Goal: Task Accomplishment & Management: Use online tool/utility

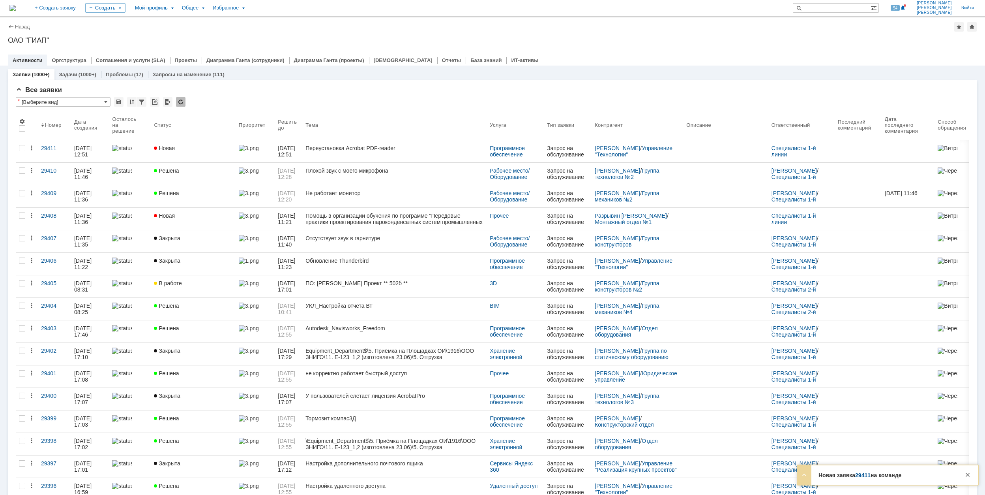
click at [194, 150] on div "Новая" at bounding box center [193, 148] width 78 height 6
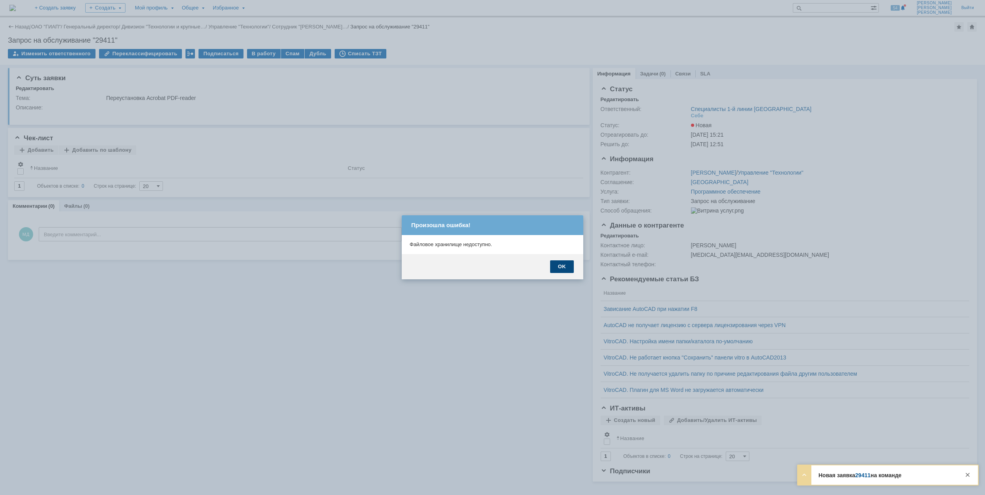
click at [566, 266] on div "OK" at bounding box center [562, 266] width 24 height 13
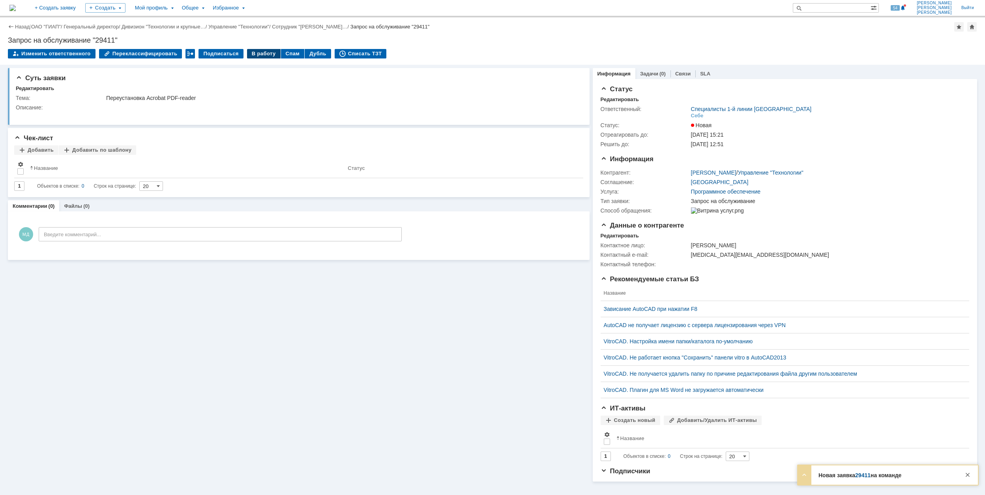
click at [255, 54] on div "В работу" at bounding box center [264, 53] width 34 height 9
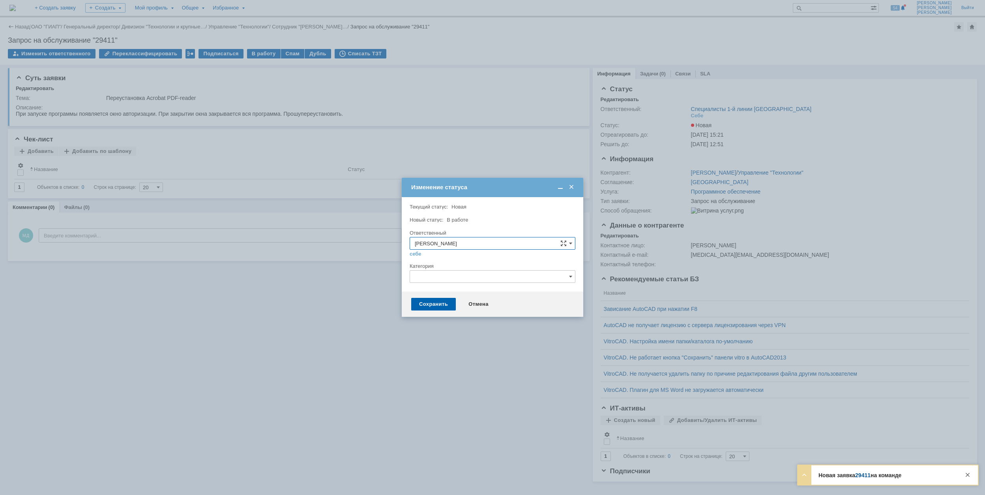
click at [444, 275] on input "text" at bounding box center [493, 276] width 166 height 13
click at [482, 340] on div "Adobe Acrobat" at bounding box center [492, 342] width 165 height 13
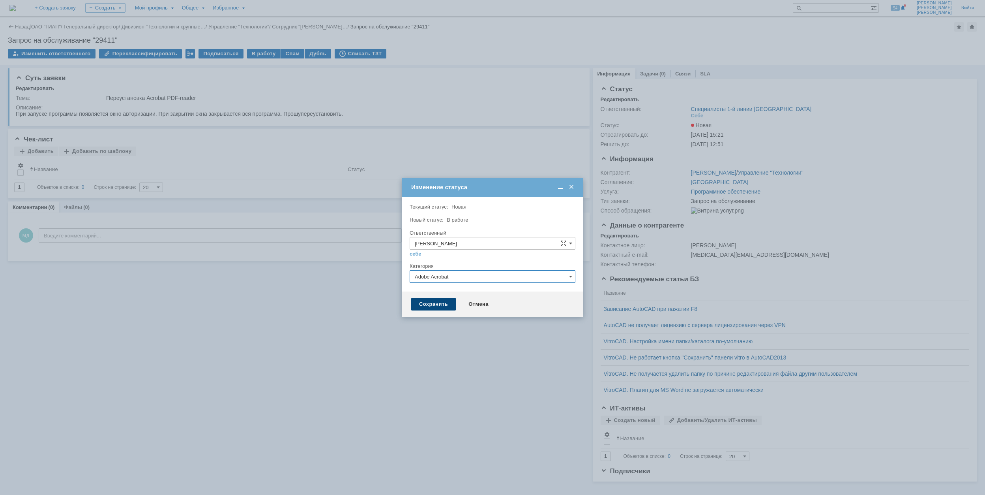
type input "Adobe Acrobat"
click at [433, 303] on div "Сохранить" at bounding box center [433, 304] width 45 height 13
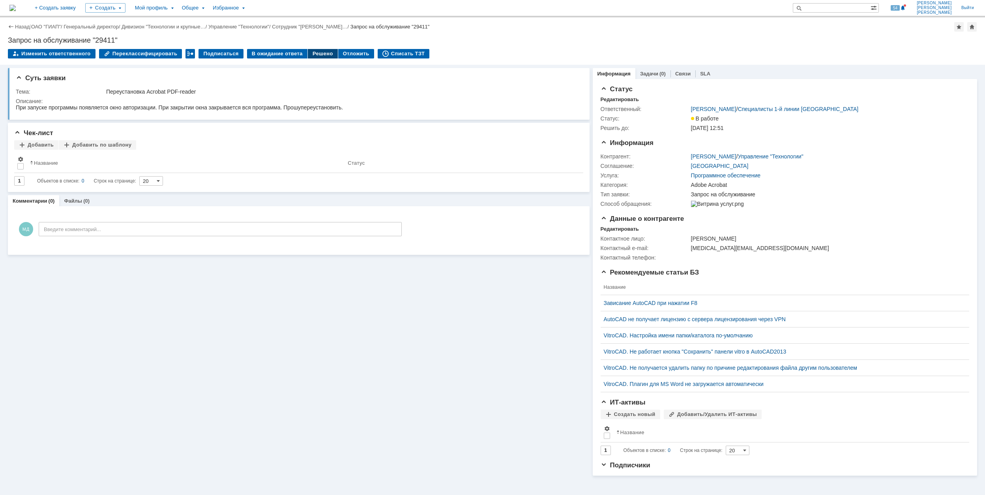
click at [309, 55] on div "Решено" at bounding box center [323, 53] width 30 height 9
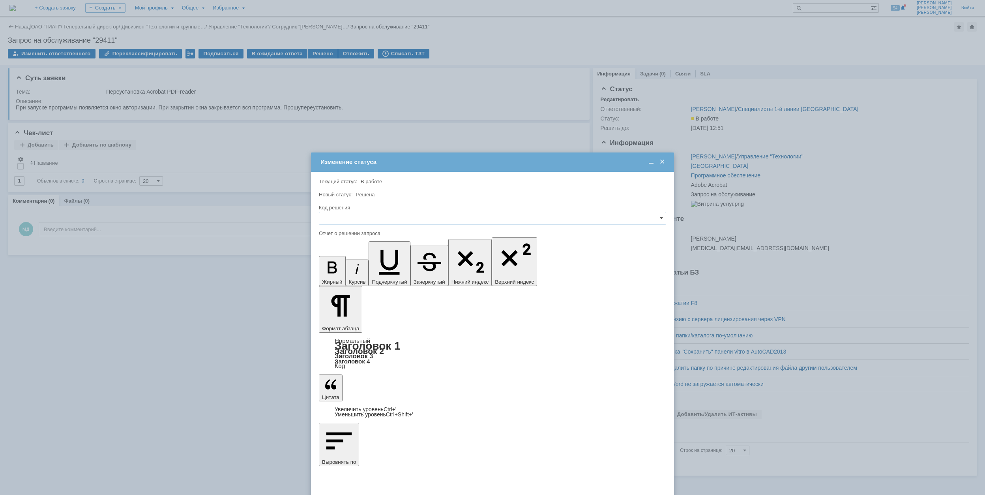
click at [392, 215] on input "text" at bounding box center [492, 218] width 347 height 13
click at [374, 269] on span "Решено" at bounding box center [492, 271] width 337 height 6
type input "Решено"
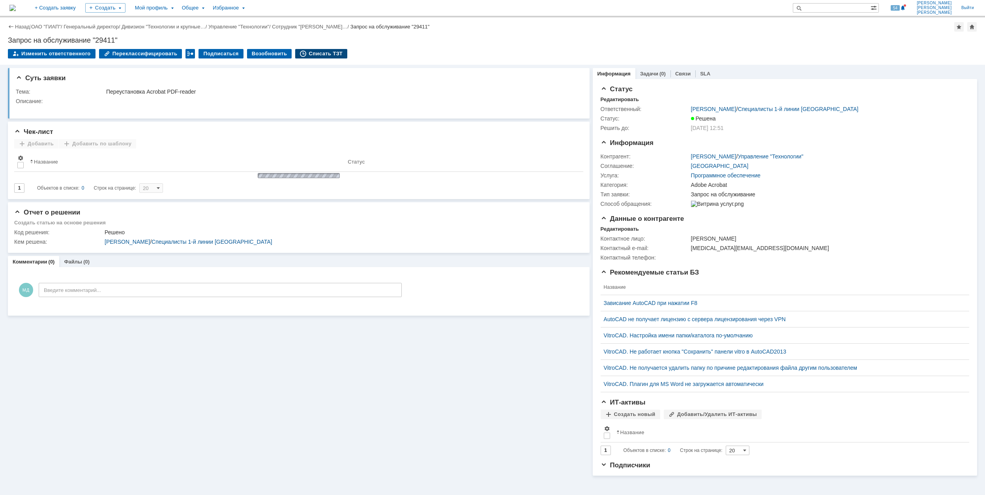
click at [314, 54] on div "Списать ТЗТ" at bounding box center [321, 53] width 52 height 9
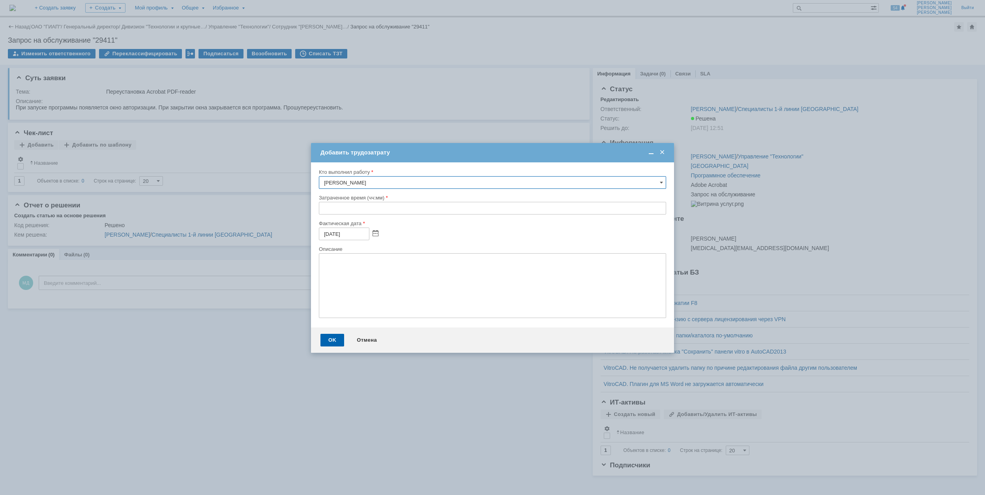
click at [321, 209] on input "text" at bounding box center [492, 208] width 347 height 13
type input "00:30"
click at [329, 338] on div "OK" at bounding box center [333, 340] width 24 height 13
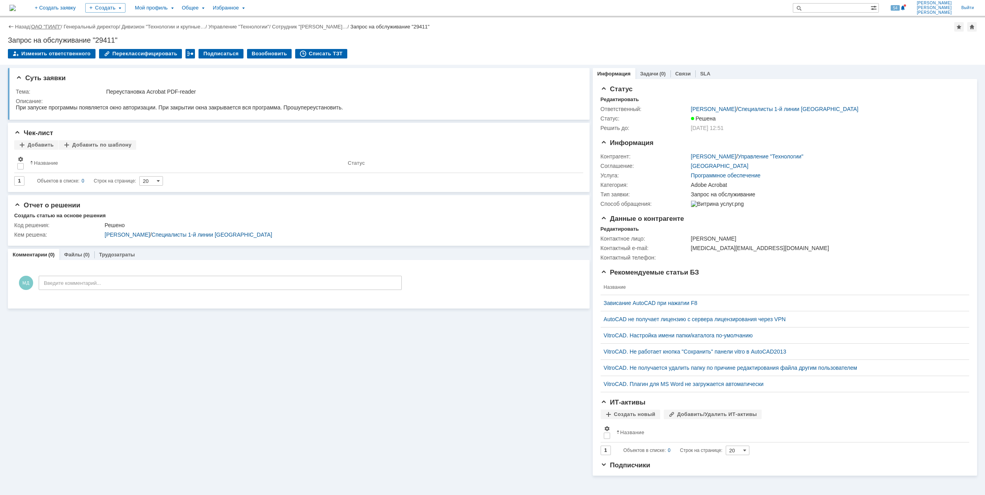
click at [48, 26] on link "ОАО "ГИАП"" at bounding box center [46, 27] width 30 height 6
